Goal: Information Seeking & Learning: Learn about a topic

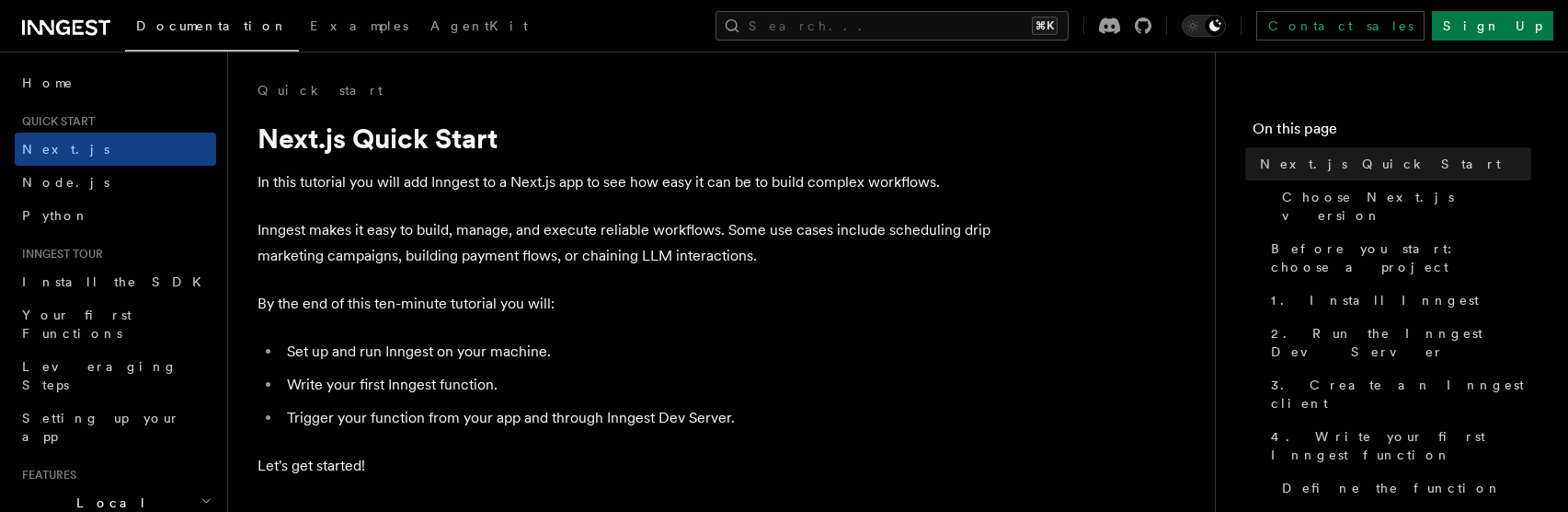
click at [561, 247] on p "Inngest makes it easy to build, manage, and execute reliable workflows. Some us…" at bounding box center [626, 243] width 736 height 51
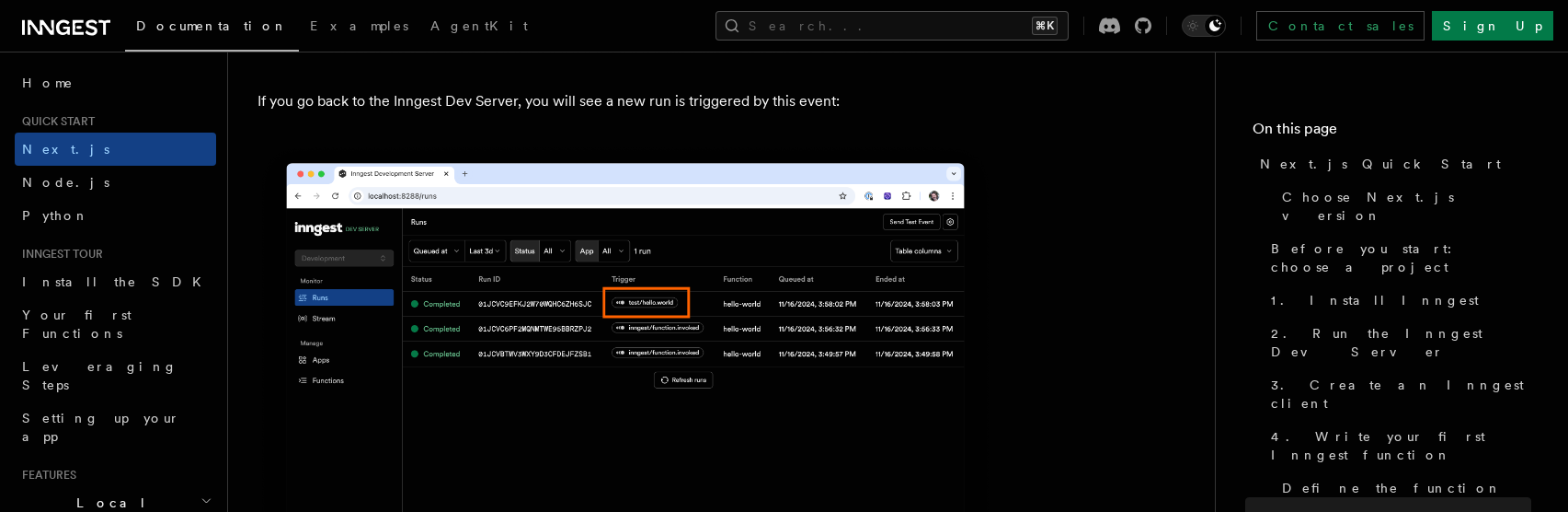
scroll to position [11886, 0]
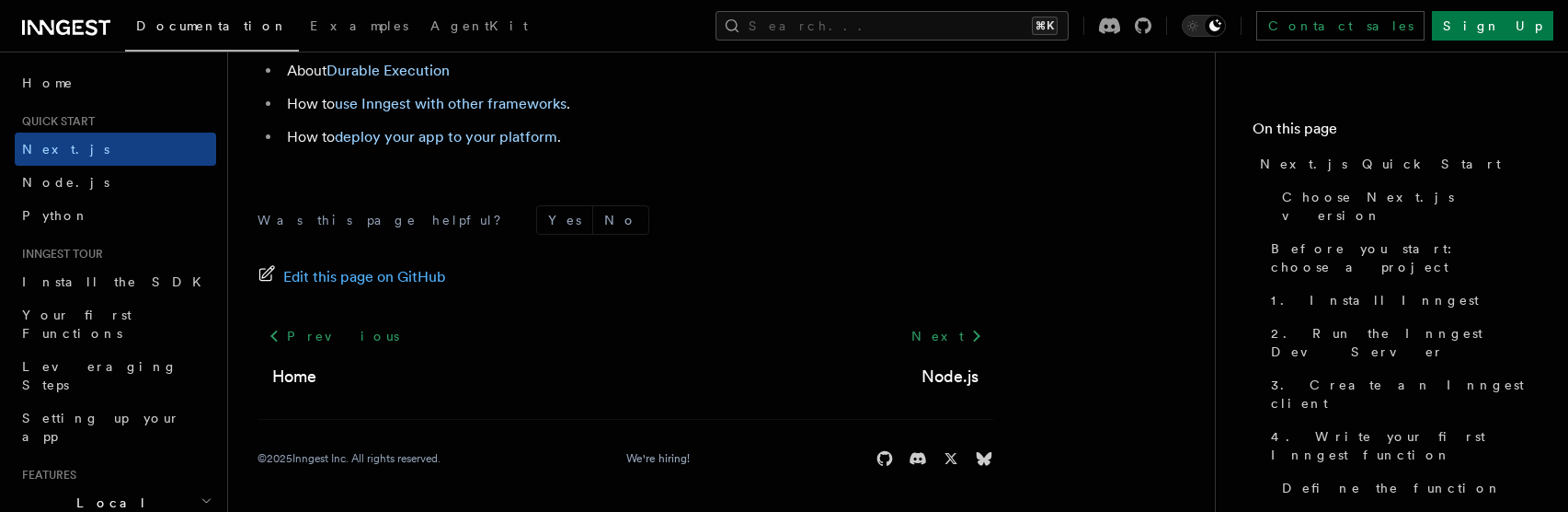
click at [98, 37] on icon at bounding box center [66, 28] width 89 height 22
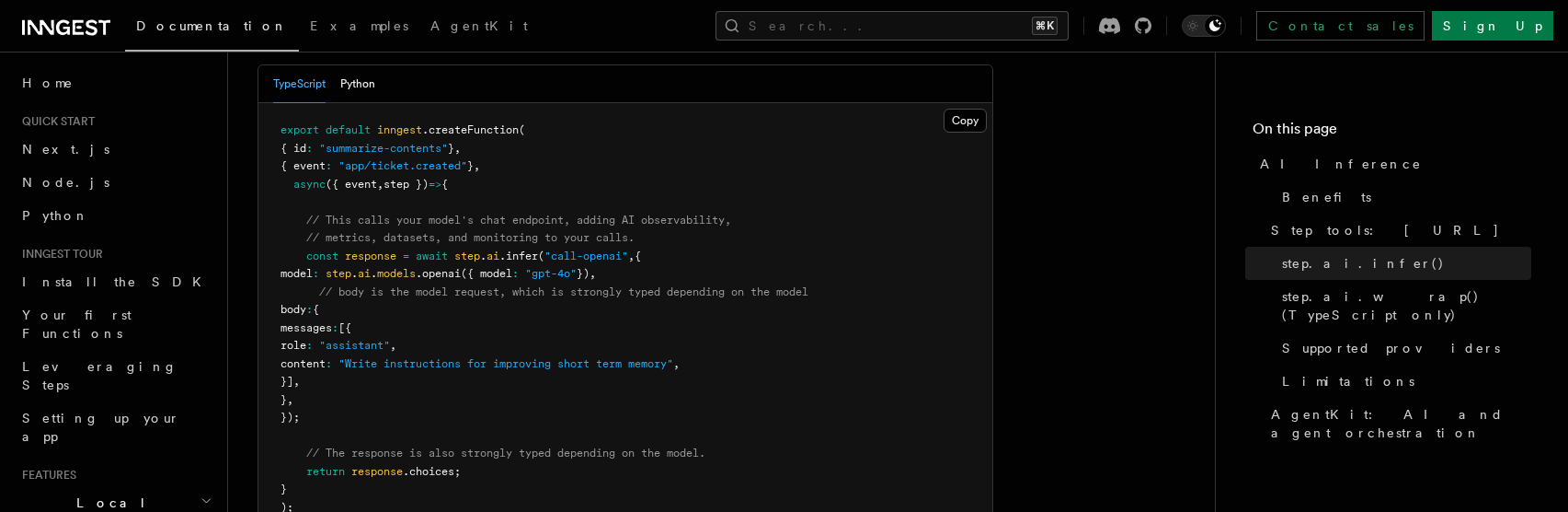
scroll to position [1099, 0]
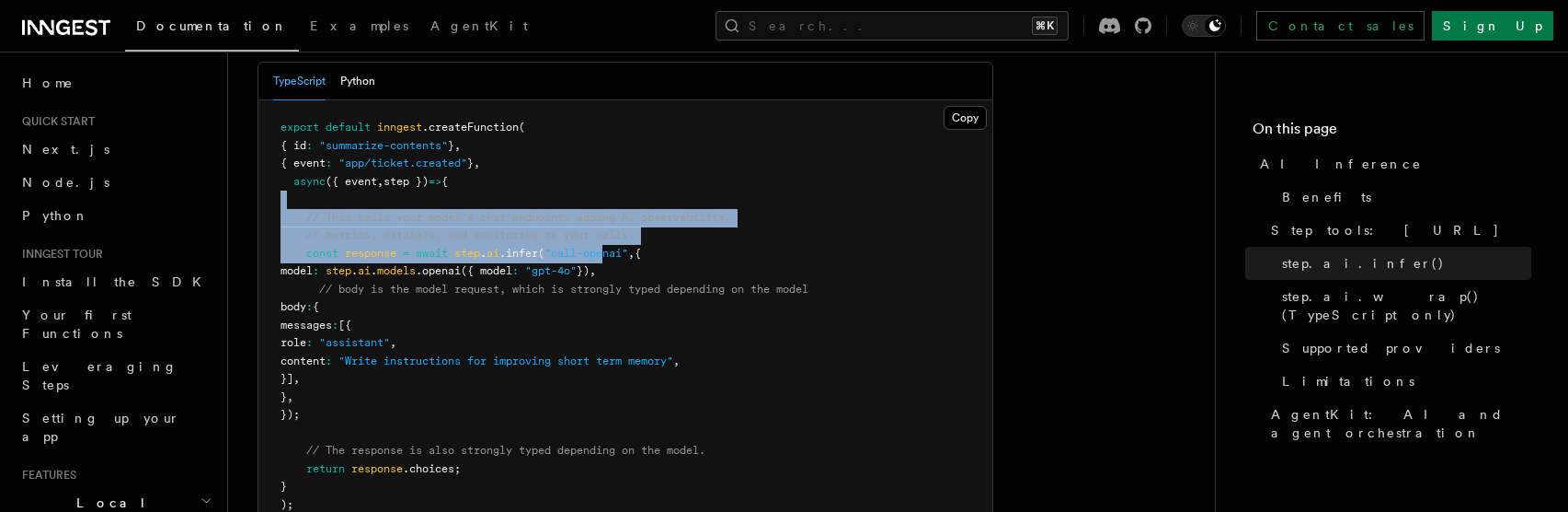
drag, startPoint x: 419, startPoint y: 177, endPoint x: 664, endPoint y: 223, distance: 249.3
click at [664, 223] on pre "export default inngest .createFunction ( { id : "summarize-contents" } , { even…" at bounding box center [626, 316] width 734 height 431
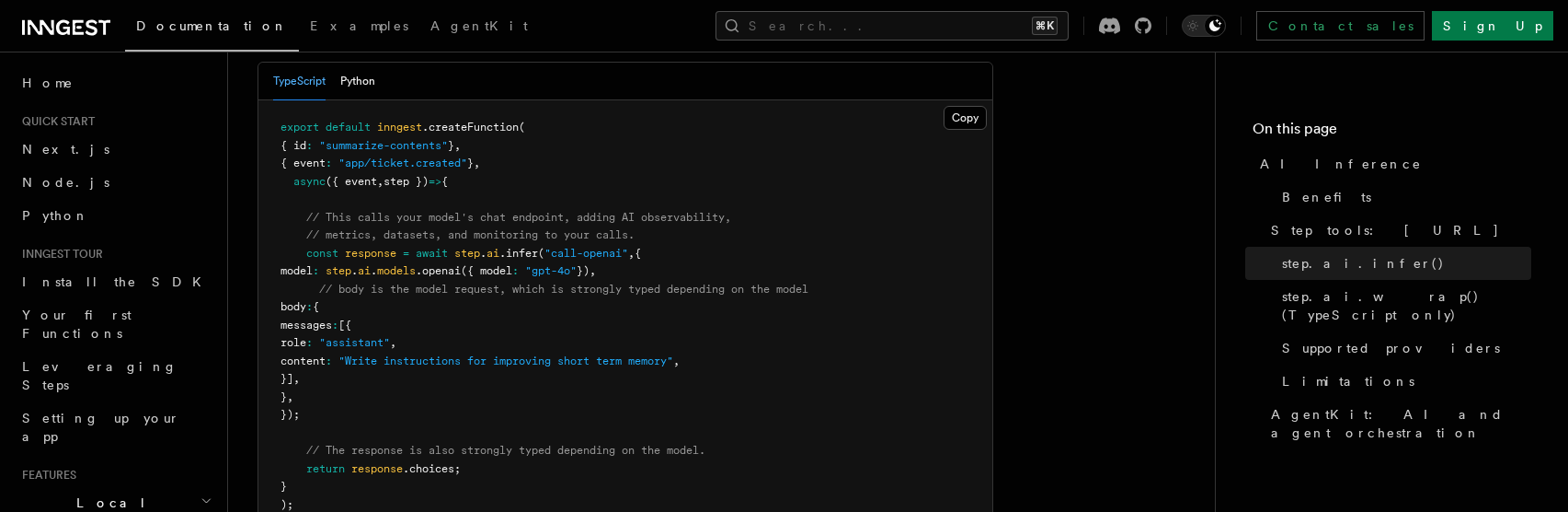
click at [692, 222] on pre "export default inngest .createFunction ( { id : "summarize-contents" } , { even…" at bounding box center [626, 316] width 734 height 431
click at [659, 211] on span "// This calls your model's chat endpoint, adding AI observability," at bounding box center [518, 217] width 425 height 13
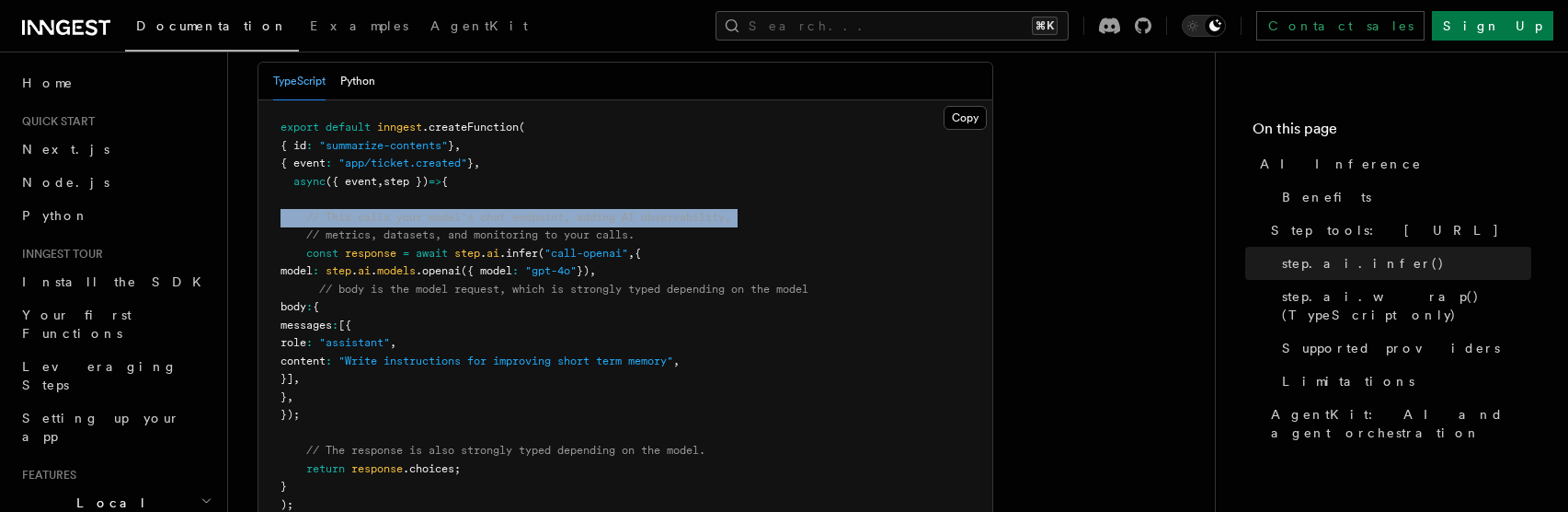
click at [659, 211] on span "// This calls your model's chat endpoint, adding AI observability," at bounding box center [518, 217] width 425 height 13
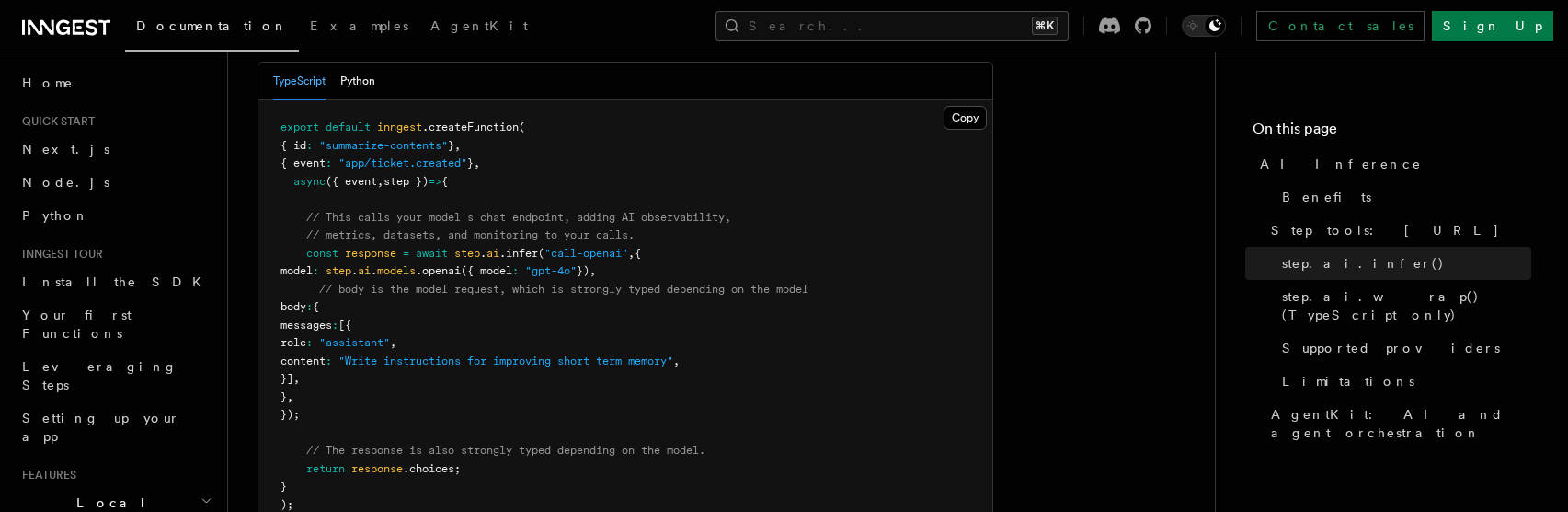
click at [665, 212] on pre "export default inngest .createFunction ( { id : "summarize-contents" } , { even…" at bounding box center [626, 316] width 734 height 431
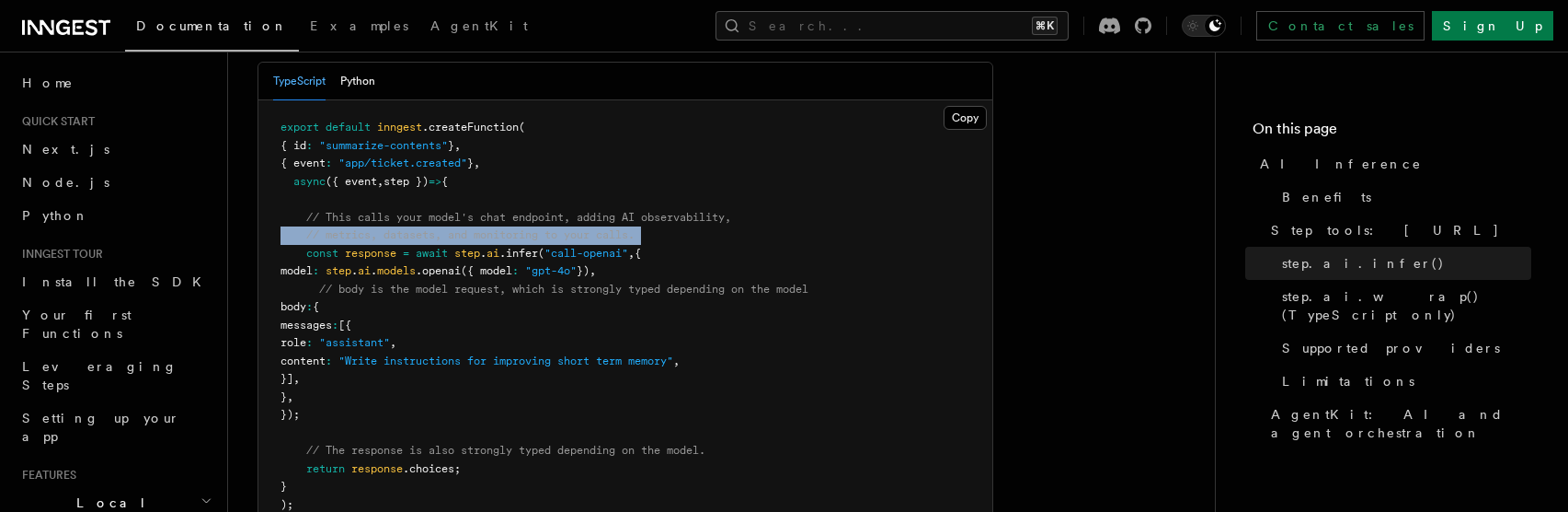
click at [665, 212] on pre "export default inngest .createFunction ( { id : "summarize-contents" } , { even…" at bounding box center [626, 316] width 734 height 431
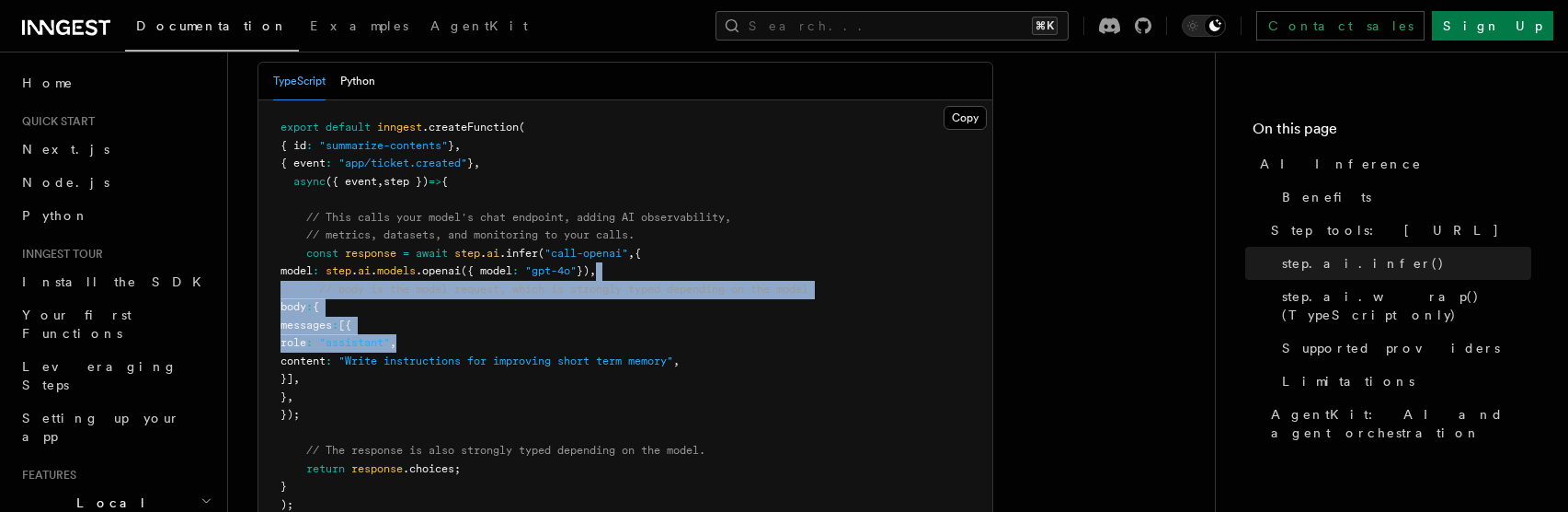
drag, startPoint x: 675, startPoint y: 247, endPoint x: 672, endPoint y: 320, distance: 73.1
click at [672, 320] on pre "export default inngest .createFunction ( { id : "summarize-contents" } , { even…" at bounding box center [626, 316] width 734 height 431
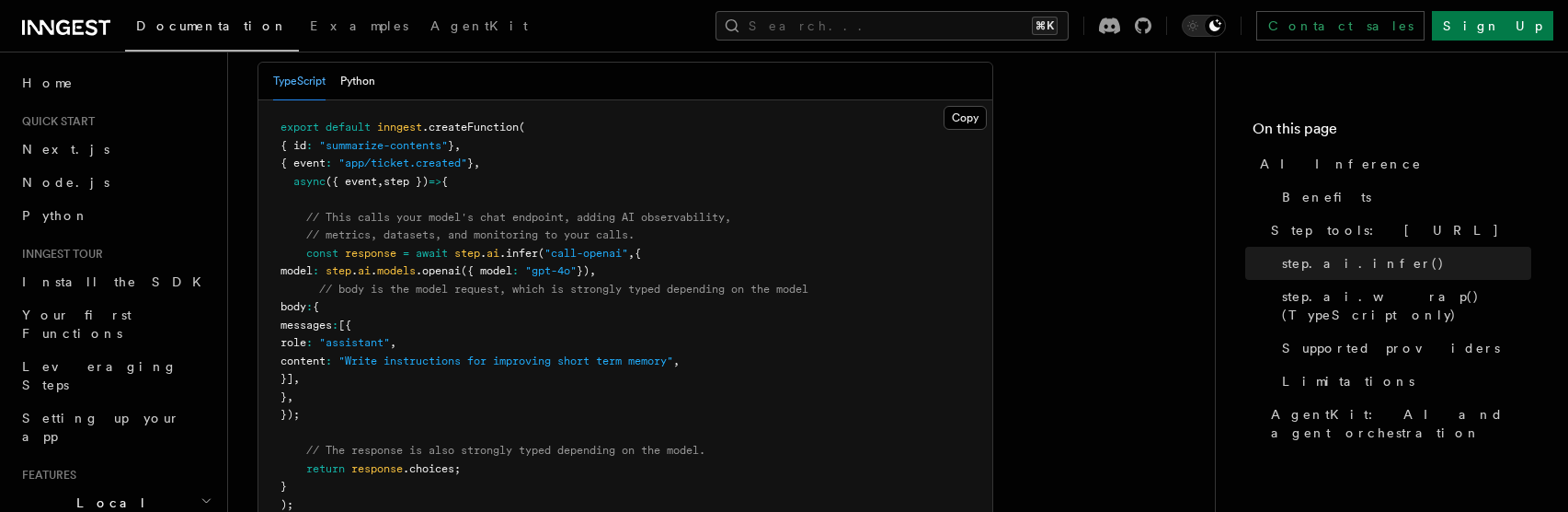
click at [614, 432] on pre "export default inngest .createFunction ( { id : "summarize-contents" } , { even…" at bounding box center [626, 316] width 734 height 431
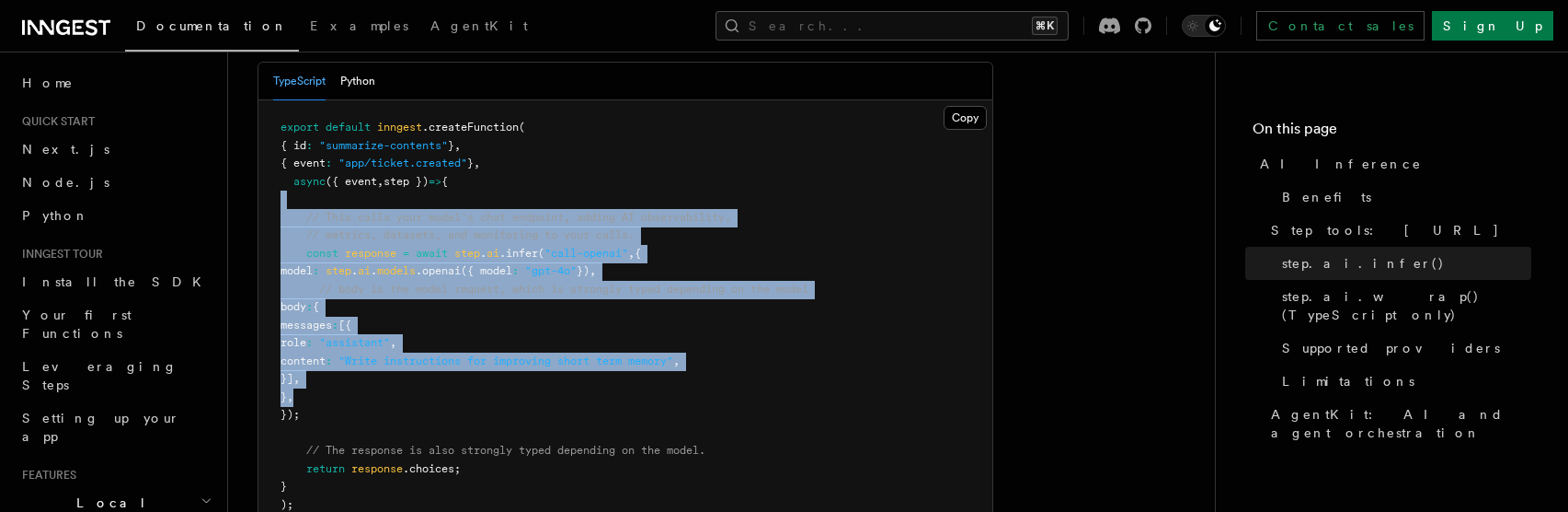
drag, startPoint x: 510, startPoint y: 374, endPoint x: 543, endPoint y: 167, distance: 209.6
click at [543, 173] on pre "export default inngest .createFunction ( { id : "summarize-contents" } , { even…" at bounding box center [626, 316] width 734 height 431
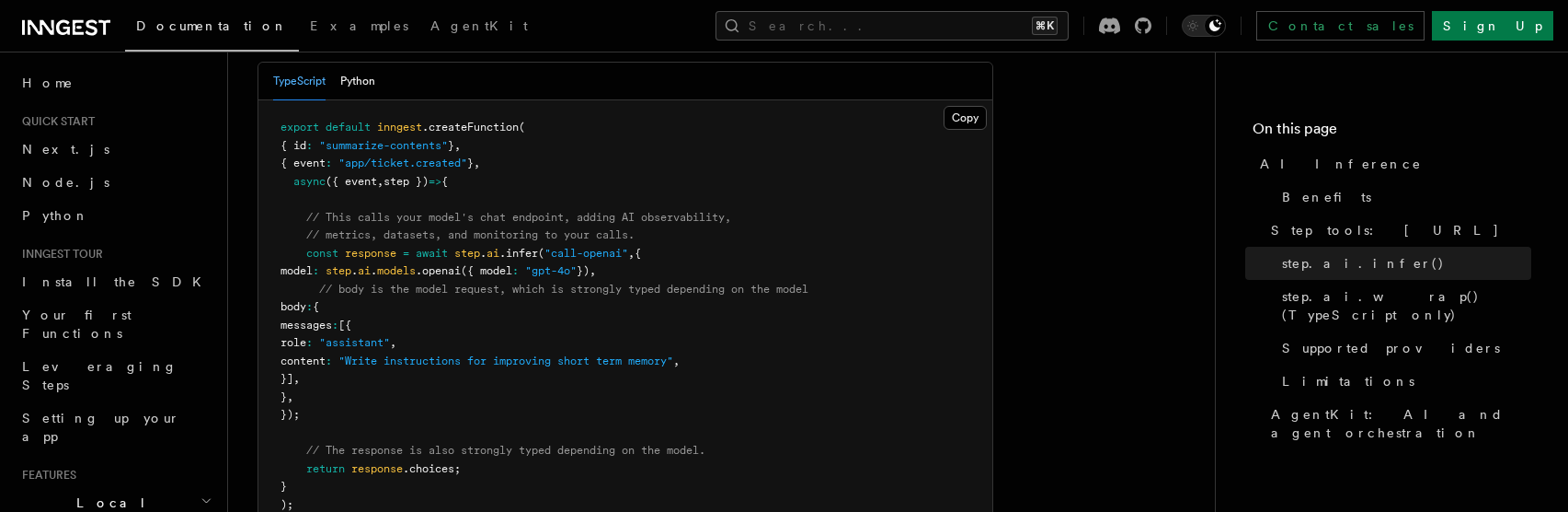
click at [543, 168] on pre "export default inngest .createFunction ( { id : "summarize-contents" } , { even…" at bounding box center [626, 316] width 734 height 431
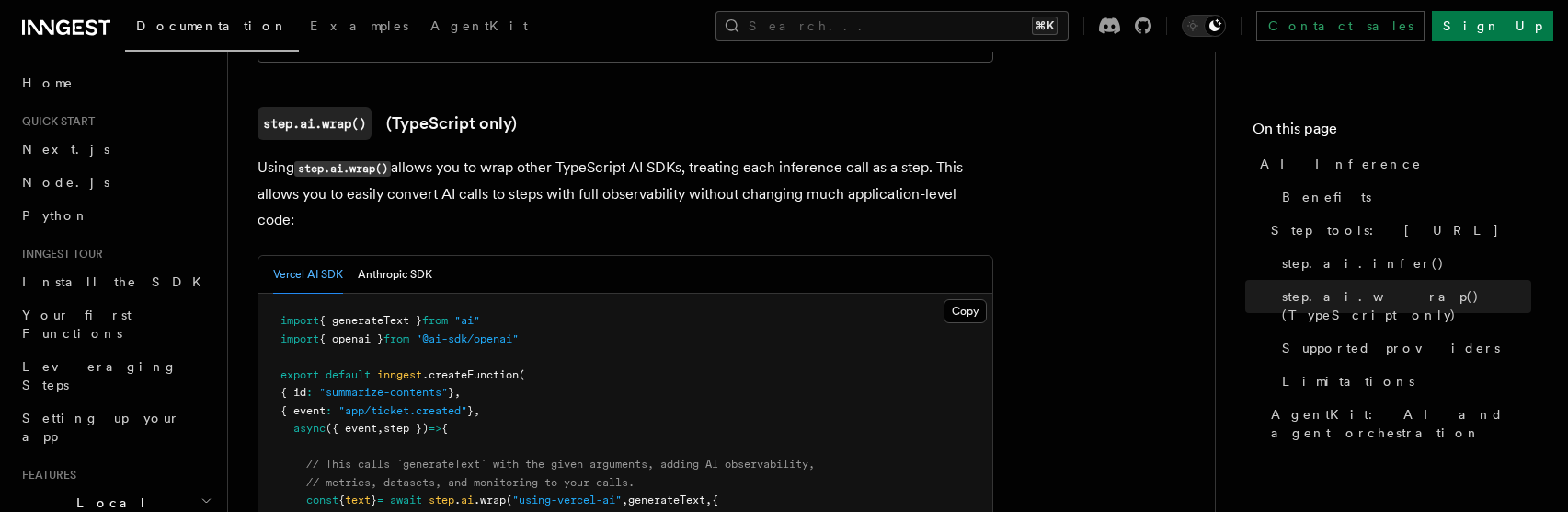
scroll to position [1736, 0]
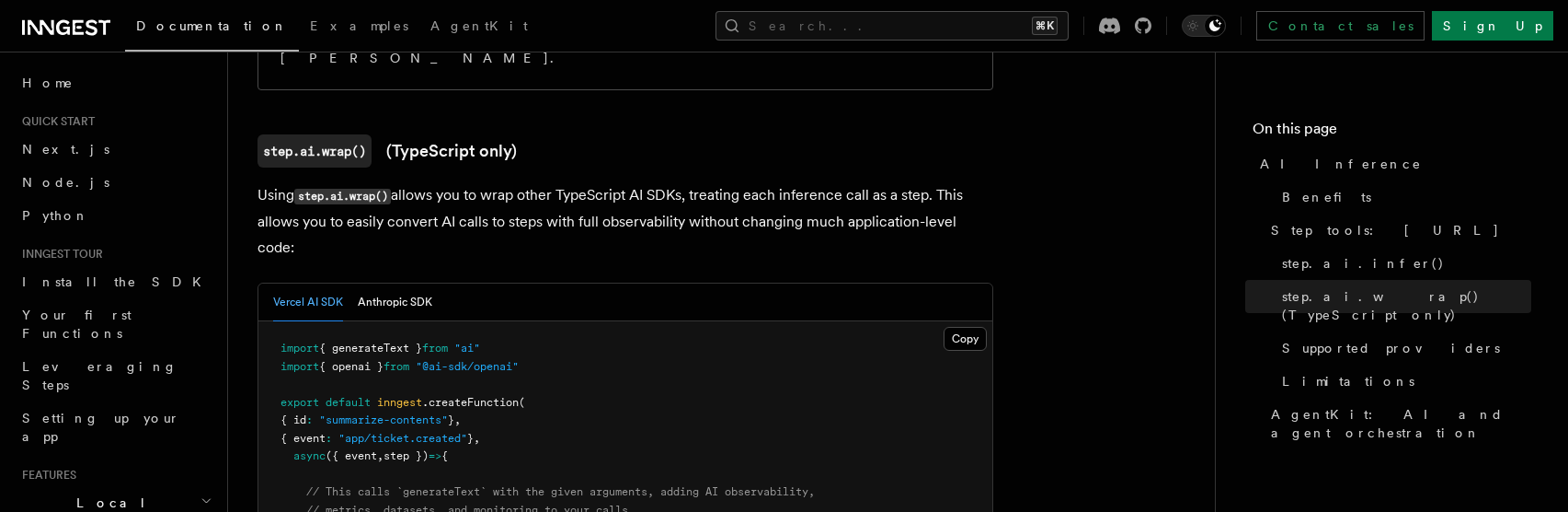
click at [487, 182] on p "Using step.ai.wrap() allows you to wrap other TypeScript AI SDKs, treating each…" at bounding box center [626, 221] width 736 height 78
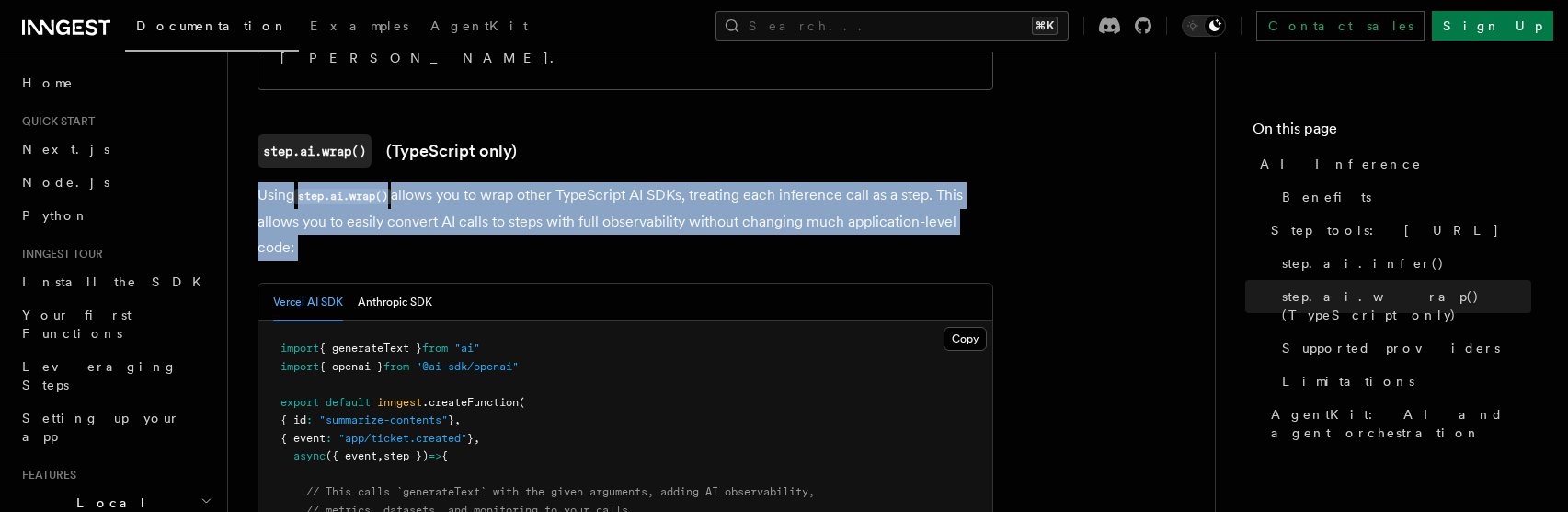
click at [487, 182] on p "Using step.ai.wrap() allows you to wrap other TypeScript AI SDKs, treating each…" at bounding box center [626, 221] width 736 height 78
click at [495, 182] on p "Using step.ai.wrap() allows you to wrap other TypeScript AI SDKs, treating each…" at bounding box center [626, 221] width 736 height 78
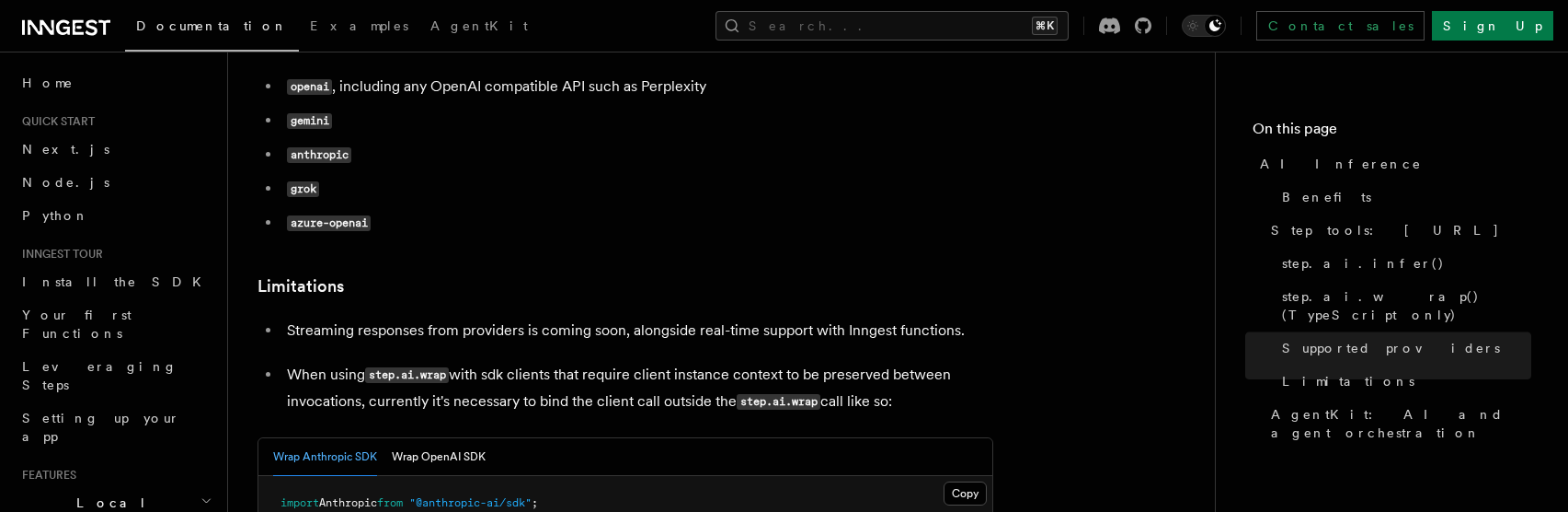
scroll to position [2520, 0]
